Goal: Navigation & Orientation: Locate item on page

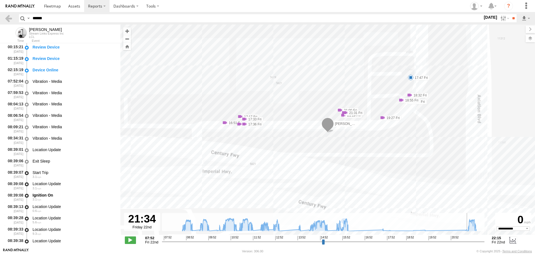
select select "**********"
click at [53, 9] on link at bounding box center [52, 6] width 25 height 12
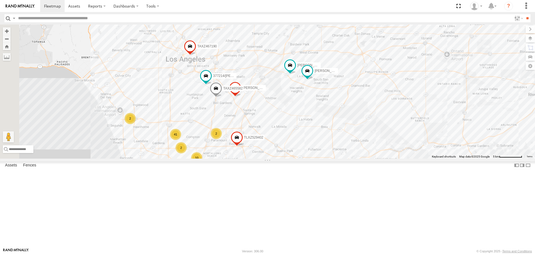
drag, startPoint x: 321, startPoint y: 170, endPoint x: 413, endPoint y: 126, distance: 102.7
click at [413, 126] on div "CARLOS TAXZ467188 KENNY 834274/JOY FRANKLIN T-1632 LARS/T-1623 SERGIO TLXZ21712…" at bounding box center [267, 92] width 535 height 134
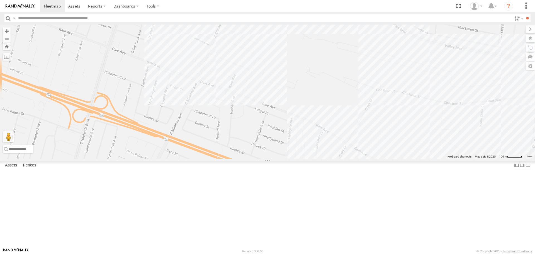
drag, startPoint x: 433, startPoint y: 74, endPoint x: 378, endPoint y: 152, distance: 95.5
click at [378, 152] on div "CARLOS TAXZ467188 KENNY 834274/JOY FRANKLIN T-1632 LARS/T-1623 SERGIO TLXZ21712…" at bounding box center [267, 92] width 535 height 134
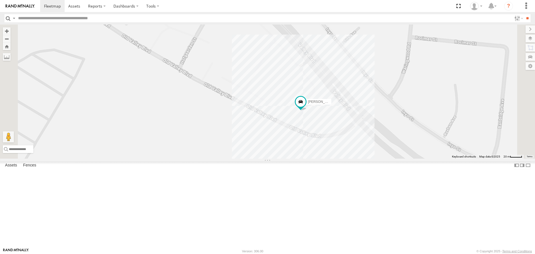
click at [356, 142] on div "CARLOS TAXZ467188 KENNY 834274/JOY FRANKLIN T-1632 LARS/T-1623 SERGIO TLXZ21712…" at bounding box center [267, 92] width 535 height 134
click at [373, 158] on div "CARLOS TAXZ467188 KENNY 834274/JOY FRANKLIN T-1632 LARS/T-1623 SERGIO TLXZ21712…" at bounding box center [267, 92] width 535 height 134
click at [56, 13] on header "Search Query Asset ID Asset Label Registration Manufacturer Model VIN Job ID" at bounding box center [267, 18] width 535 height 13
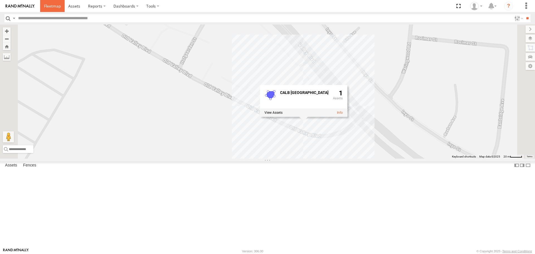
click at [56, 2] on link at bounding box center [52, 6] width 25 height 12
